Goal: Information Seeking & Learning: Learn about a topic

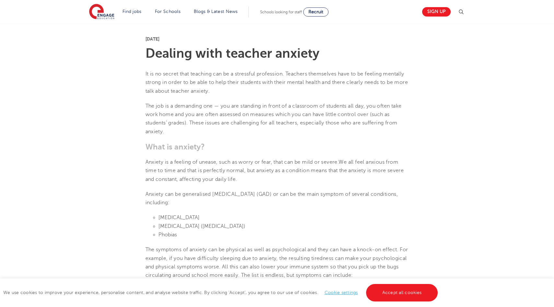
scroll to position [156, 0]
drag, startPoint x: 137, startPoint y: 54, endPoint x: 168, endPoint y: 76, distance: 38.0
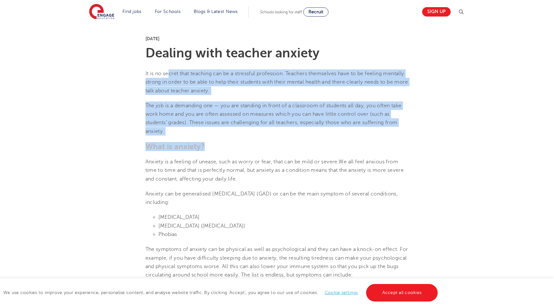
drag, startPoint x: 169, startPoint y: 77, endPoint x: 217, endPoint y: 157, distance: 92.9
click at [217, 158] on p "Anxiety is a feeling of unease, such as worry or fear, that can be mild or seve…" at bounding box center [278, 171] width 264 height 26
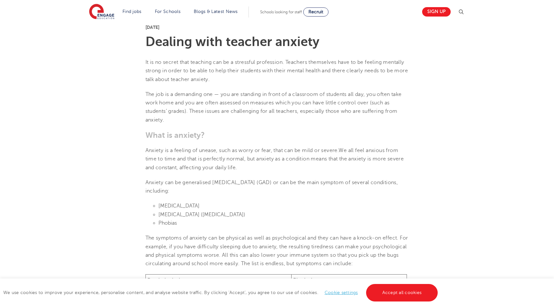
scroll to position [167, 0]
drag, startPoint x: 245, startPoint y: 72, endPoint x: 278, endPoint y: 148, distance: 82.3
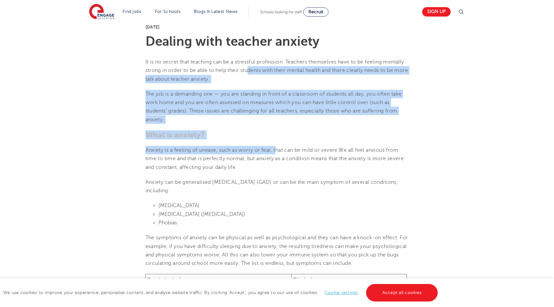
drag, startPoint x: 278, startPoint y: 148, endPoint x: 248, endPoint y: 68, distance: 85.7
click at [248, 68] on span "It is no secret that teaching can be a stressful profession. Teachers themselve…" at bounding box center [277, 70] width 263 height 23
drag, startPoint x: 252, startPoint y: 67, endPoint x: 277, endPoint y: 138, distance: 75.1
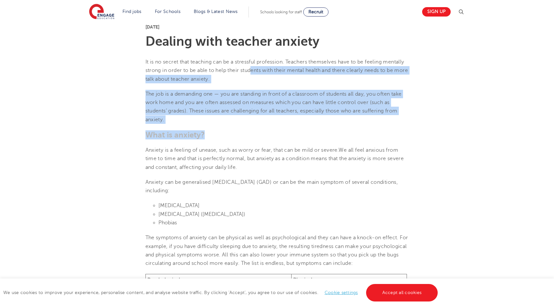
click at [277, 138] on h3 "What is anxiety?" at bounding box center [278, 134] width 264 height 9
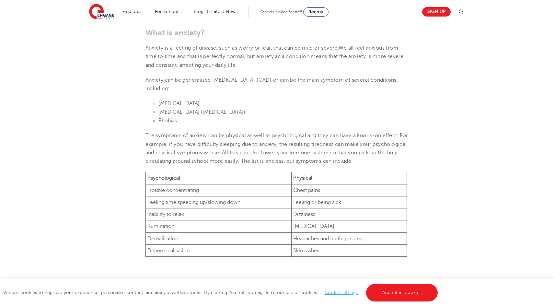
scroll to position [271, 0]
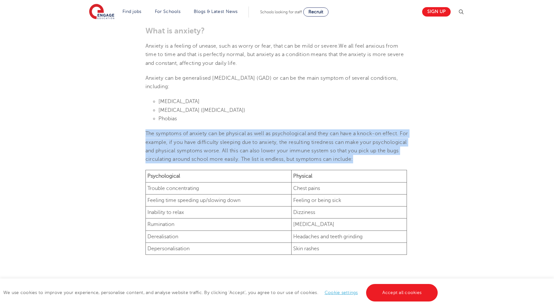
drag, startPoint x: 270, startPoint y: 124, endPoint x: 386, endPoint y: 157, distance: 119.8
click at [386, 157] on span "The symptoms of anxiety can be physical as well as psychological and they can h…" at bounding box center [277, 146] width 263 height 31
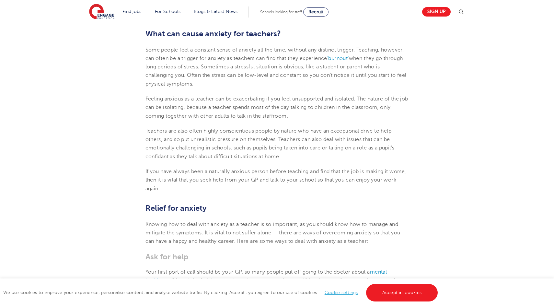
scroll to position [523, 0]
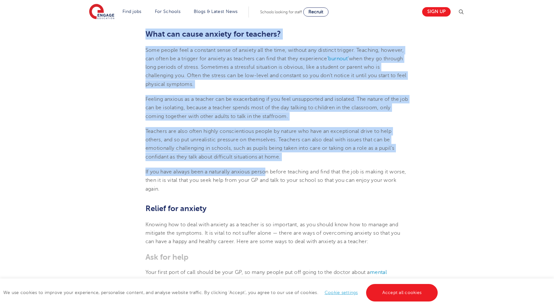
drag, startPoint x: 141, startPoint y: 35, endPoint x: 272, endPoint y: 172, distance: 189.4
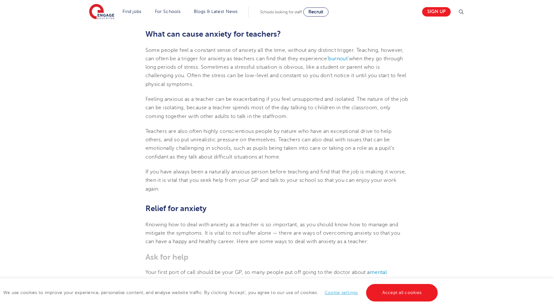
click at [257, 186] on p "If you have always been a naturally anxious person before teaching and find tha…" at bounding box center [278, 181] width 264 height 26
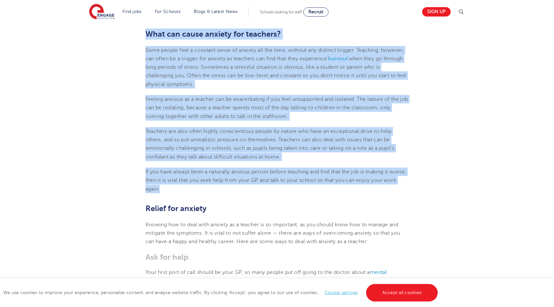
drag, startPoint x: 252, startPoint y: 195, endPoint x: 146, endPoint y: 34, distance: 192.2
click at [146, 34] on span "What can cause anxiety for teachers?" at bounding box center [214, 34] width 136 height 9
drag, startPoint x: 146, startPoint y: 34, endPoint x: 204, endPoint y: 192, distance: 167.7
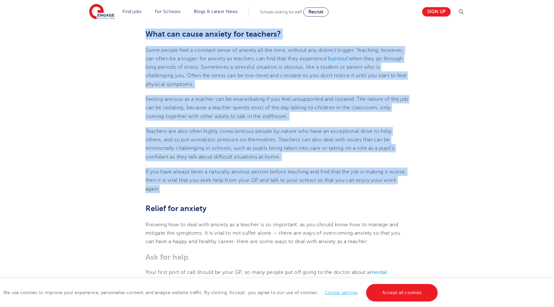
click at [204, 192] on p "If you have always been a naturally anxious person before teaching and find tha…" at bounding box center [278, 181] width 264 height 26
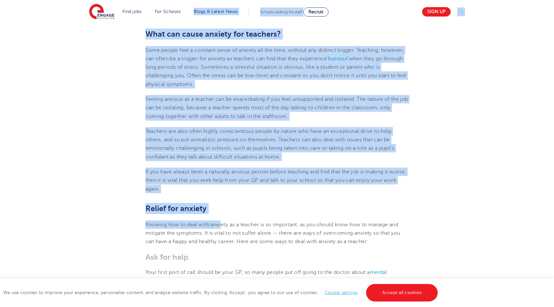
drag, startPoint x: 222, startPoint y: 221, endPoint x: 149, endPoint y: 24, distance: 210.6
drag, startPoint x: 147, startPoint y: 34, endPoint x: 231, endPoint y: 224, distance: 207.3
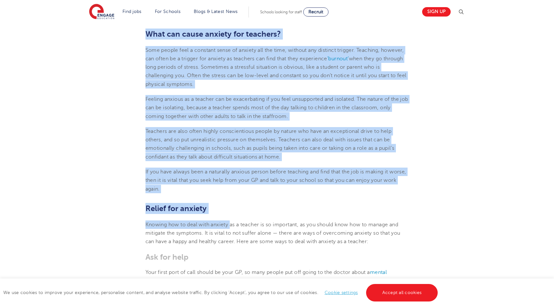
click at [231, 224] on span "Knowing how to deal with anxiety as a teacher is so important, as you should kn…" at bounding box center [272, 229] width 253 height 14
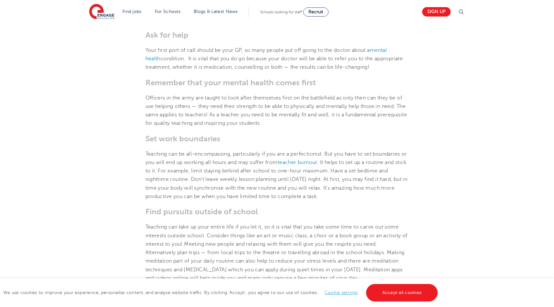
scroll to position [745, 0]
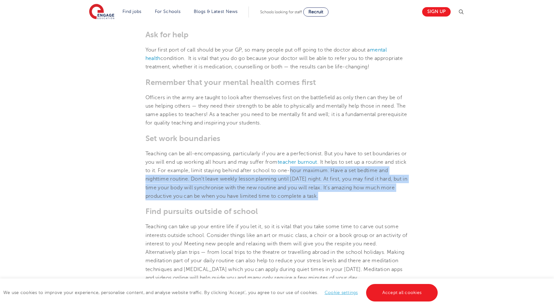
drag, startPoint x: 305, startPoint y: 171, endPoint x: 327, endPoint y: 200, distance: 36.5
click at [327, 200] on p "Teaching can be all-encompassing, particularly if you are a perfectionist. But …" at bounding box center [278, 174] width 264 height 51
drag, startPoint x: 308, startPoint y: 171, endPoint x: 333, endPoint y: 196, distance: 35.1
click at [333, 196] on p "Teaching can be all-encompassing, particularly if you are a perfectionist. But …" at bounding box center [278, 174] width 264 height 51
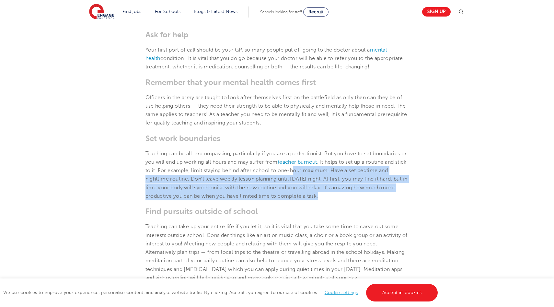
click at [333, 196] on p "Teaching can be all-encompassing, particularly if you are a perfectionist. But …" at bounding box center [278, 174] width 264 height 51
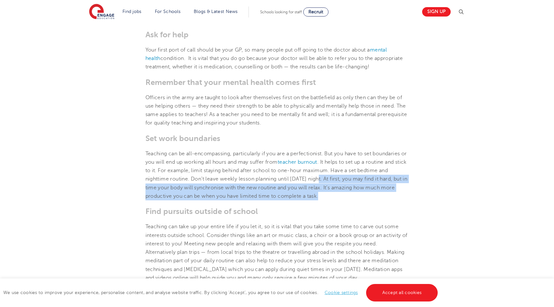
drag, startPoint x: 333, startPoint y: 196, endPoint x: 321, endPoint y: 176, distance: 22.7
click at [321, 176] on p "Teaching can be all-encompassing, particularly if you are a perfectionist. But …" at bounding box center [278, 174] width 264 height 51
click at [321, 176] on span "Teaching can be all-encompassing, particularly if you are a perfectionist. But …" at bounding box center [277, 175] width 262 height 48
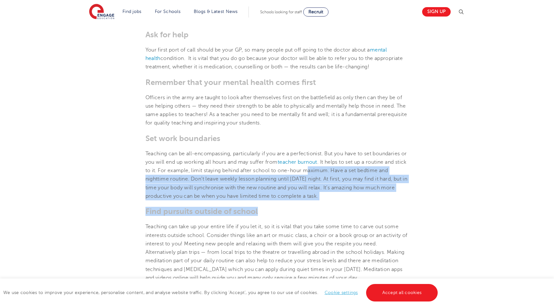
drag, startPoint x: 321, startPoint y: 174, endPoint x: 347, endPoint y: 209, distance: 42.9
click at [347, 208] on h3 "Find pursuits outside of school" at bounding box center [278, 211] width 264 height 9
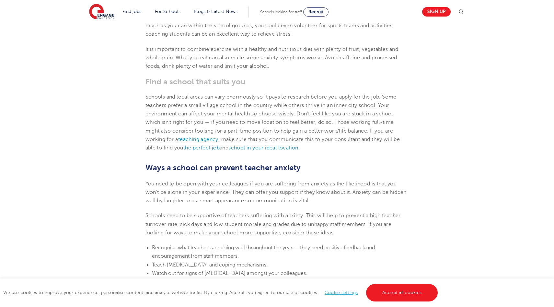
scroll to position [1054, 0]
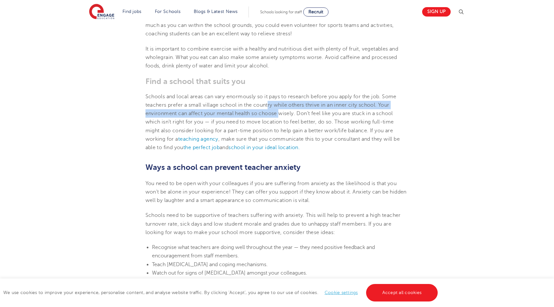
drag, startPoint x: 269, startPoint y: 101, endPoint x: 281, endPoint y: 116, distance: 19.3
click at [281, 116] on p "Schools and local areas can vary enormously so it pays to research before you a…" at bounding box center [278, 122] width 264 height 60
click at [281, 116] on span "Schools and local areas can vary enormously so it pays to research before you a…" at bounding box center [273, 122] width 255 height 57
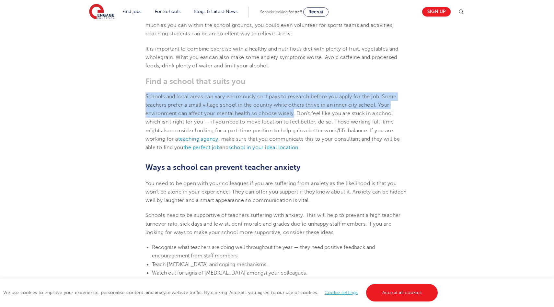
drag, startPoint x: 281, startPoint y: 116, endPoint x: 255, endPoint y: 80, distance: 44.7
click at [255, 80] on section "[DATE] Dealing with teacher anxiety It is no secret that teaching can be a stre…" at bounding box center [277, 121] width 393 height 1992
click at [255, 80] on h3 "Find a school that suits you" at bounding box center [278, 81] width 264 height 9
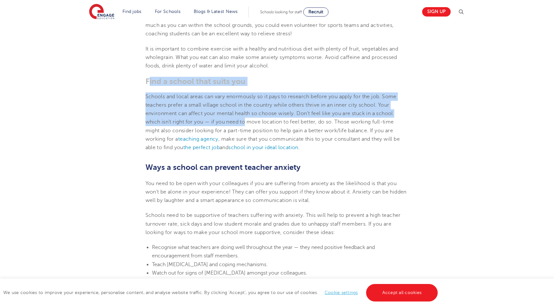
drag, startPoint x: 148, startPoint y: 81, endPoint x: 247, endPoint y: 125, distance: 109.2
click at [247, 125] on section "[DATE] Dealing with teacher anxiety It is no secret that teaching can be a stre…" at bounding box center [277, 121] width 393 height 1992
click at [247, 125] on p "Schools and local areas can vary enormously so it pays to research before you a…" at bounding box center [278, 122] width 264 height 60
drag, startPoint x: 144, startPoint y: 80, endPoint x: 338, endPoint y: 124, distance: 198.4
click at [338, 124] on section "[DATE] Dealing with teacher anxiety It is no secret that teaching can be a stre…" at bounding box center [277, 121] width 393 height 1992
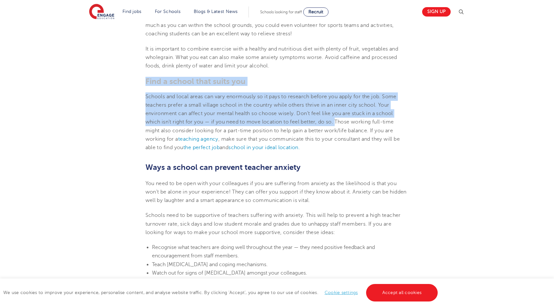
click at [338, 124] on span "Schools and local areas can vary enormously so it pays to research before you a…" at bounding box center [273, 122] width 255 height 57
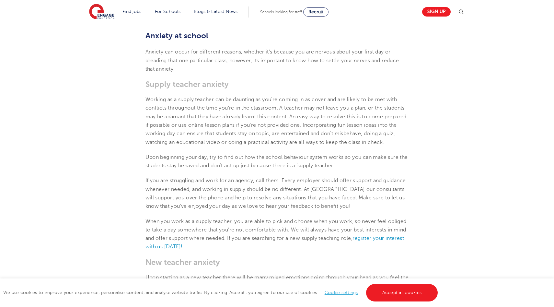
scroll to position [1372, 0]
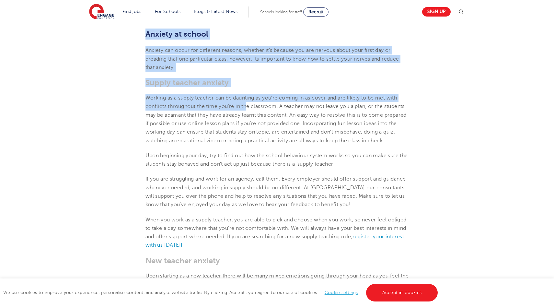
drag, startPoint x: 140, startPoint y: 36, endPoint x: 249, endPoint y: 104, distance: 128.5
click at [249, 104] on p "Working as a supply teacher can be daunting as you’re coming in as cover and ar…" at bounding box center [278, 119] width 264 height 51
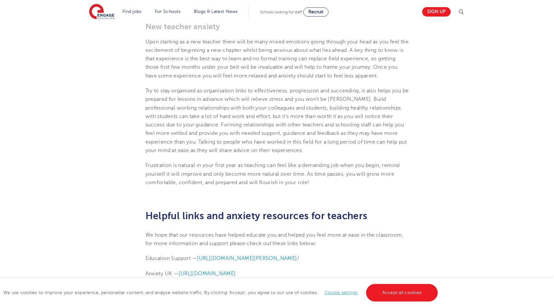
scroll to position [1608, 0]
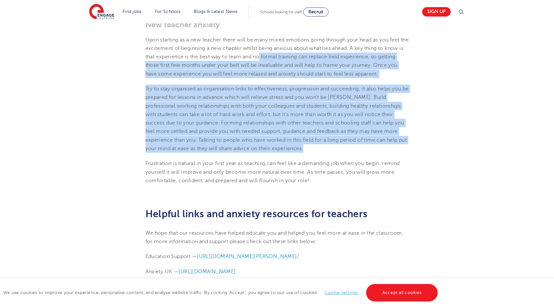
drag, startPoint x: 281, startPoint y: 63, endPoint x: 338, endPoint y: 165, distance: 117.0
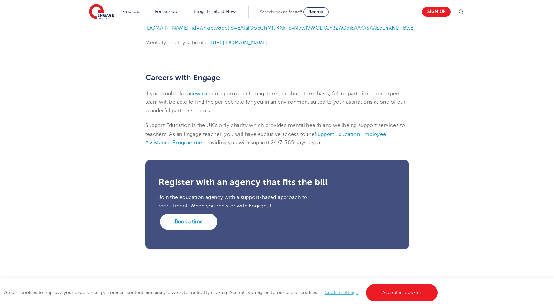
scroll to position [1908, 0]
